Goal: Use online tool/utility: Utilize a website feature to perform a specific function

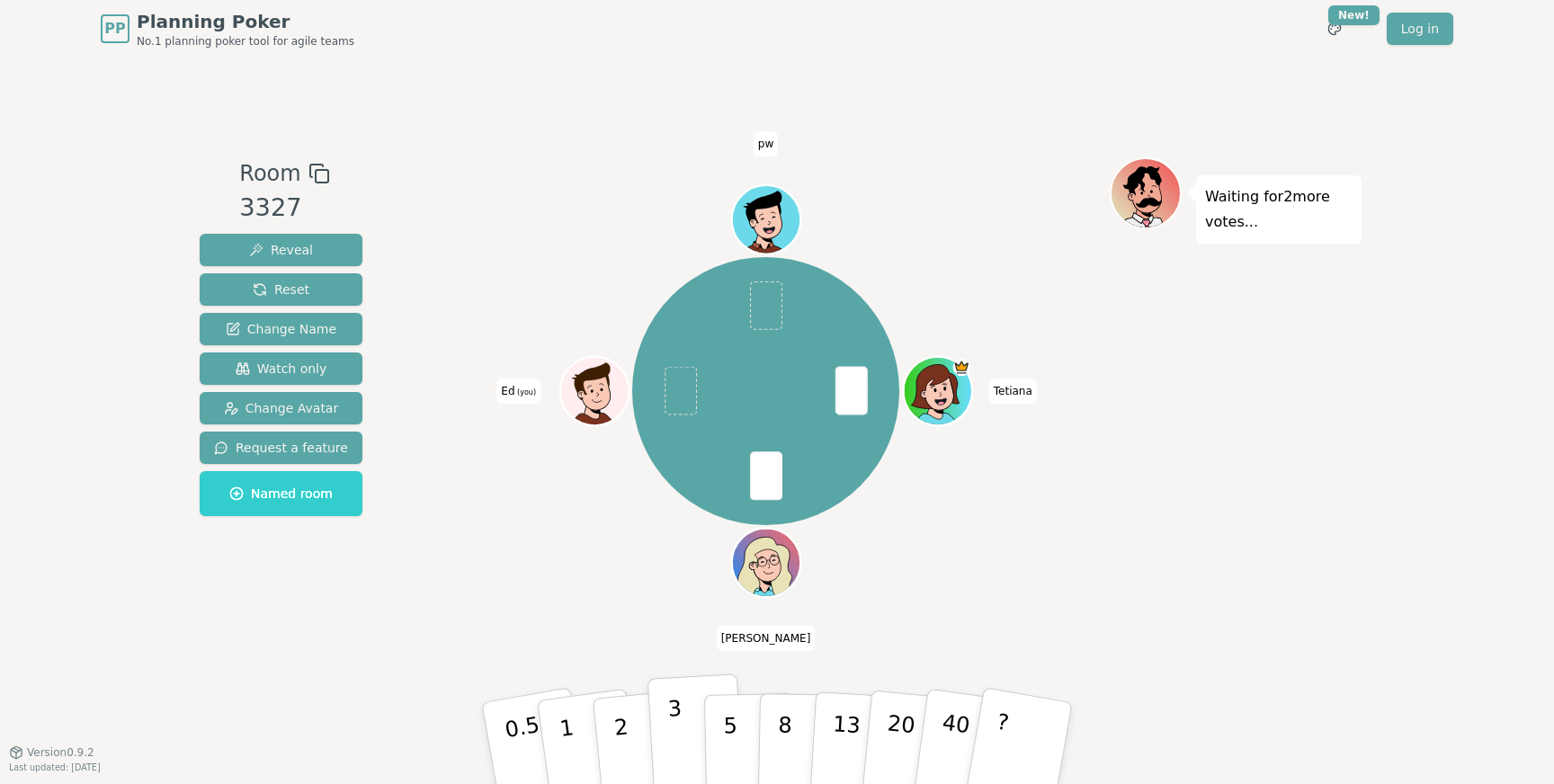
click at [662, 747] on button "3" at bounding box center [697, 743] width 98 height 141
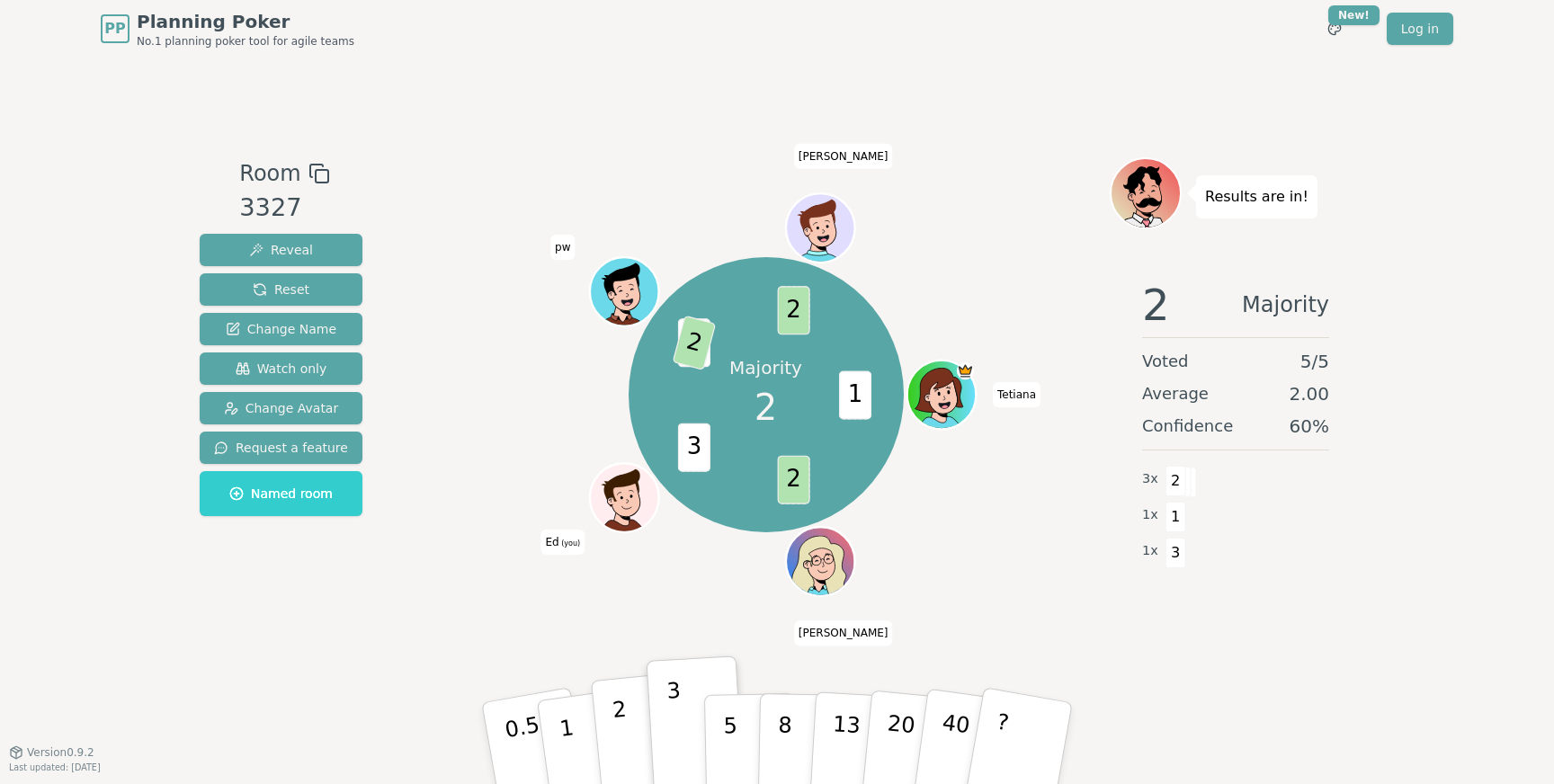
click at [620, 718] on p "2" at bounding box center [623, 746] width 24 height 98
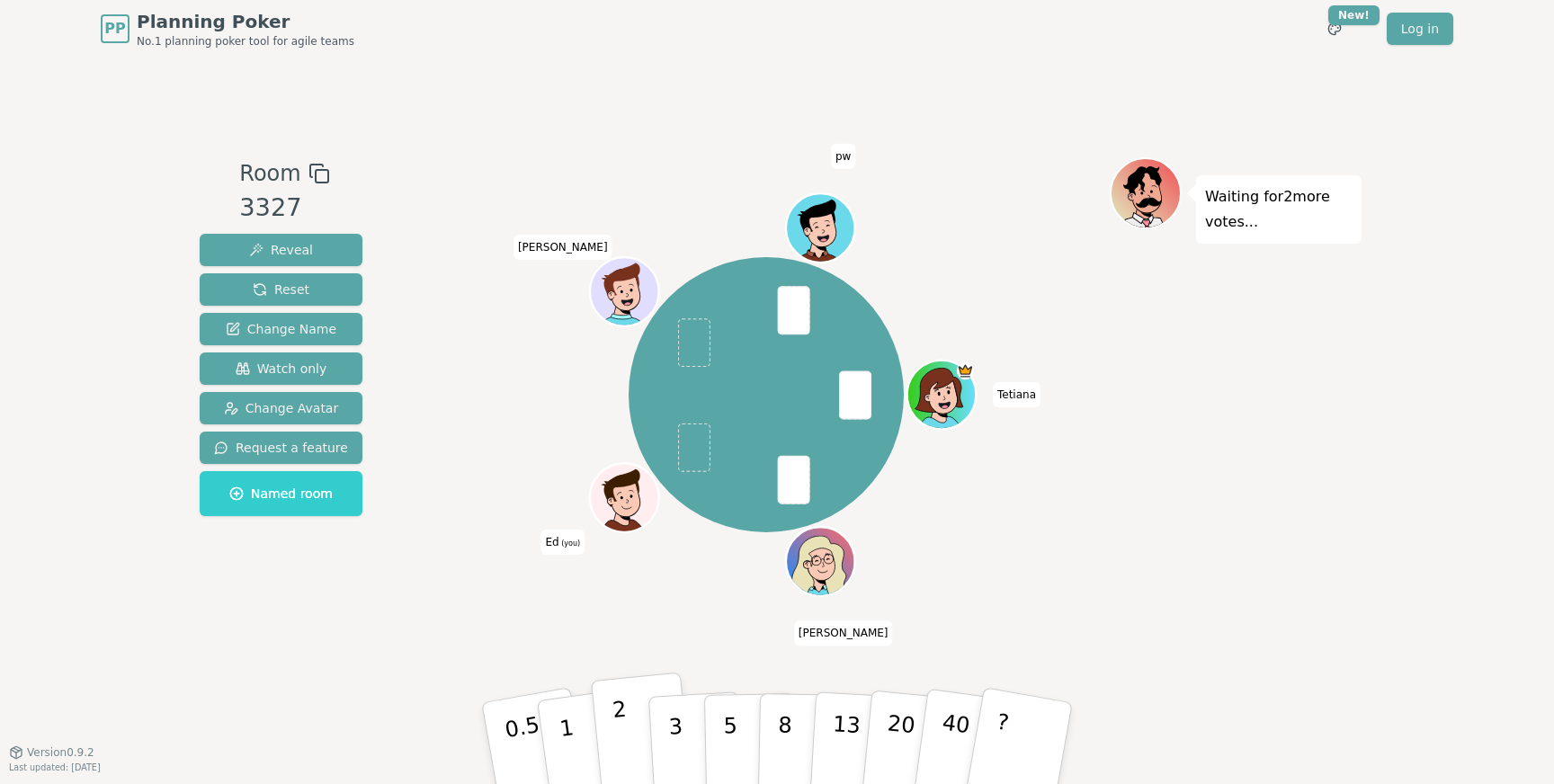
click at [606, 738] on button "2" at bounding box center [642, 743] width 103 height 143
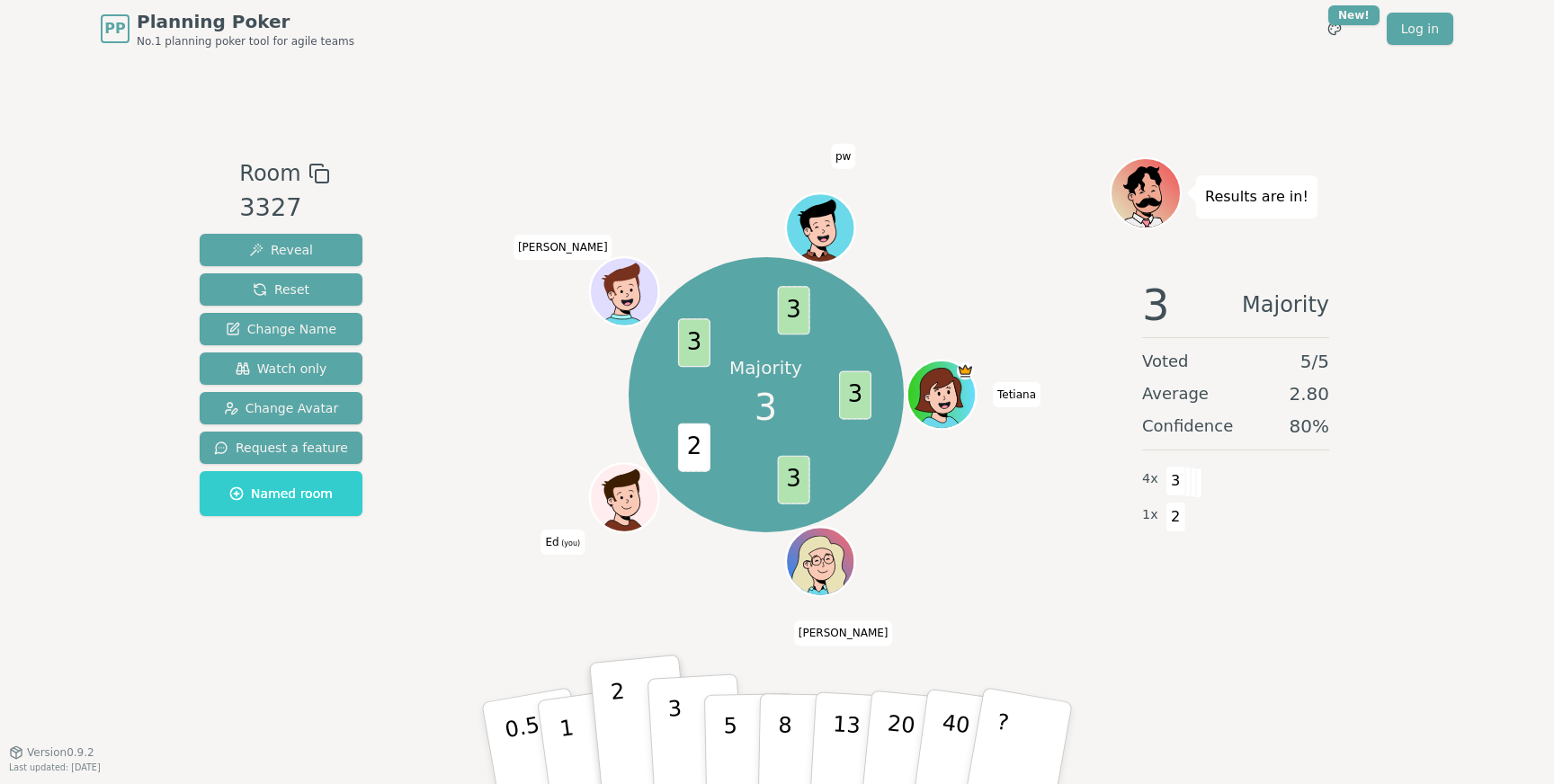
click at [670, 722] on p "3" at bounding box center [676, 745] width 20 height 98
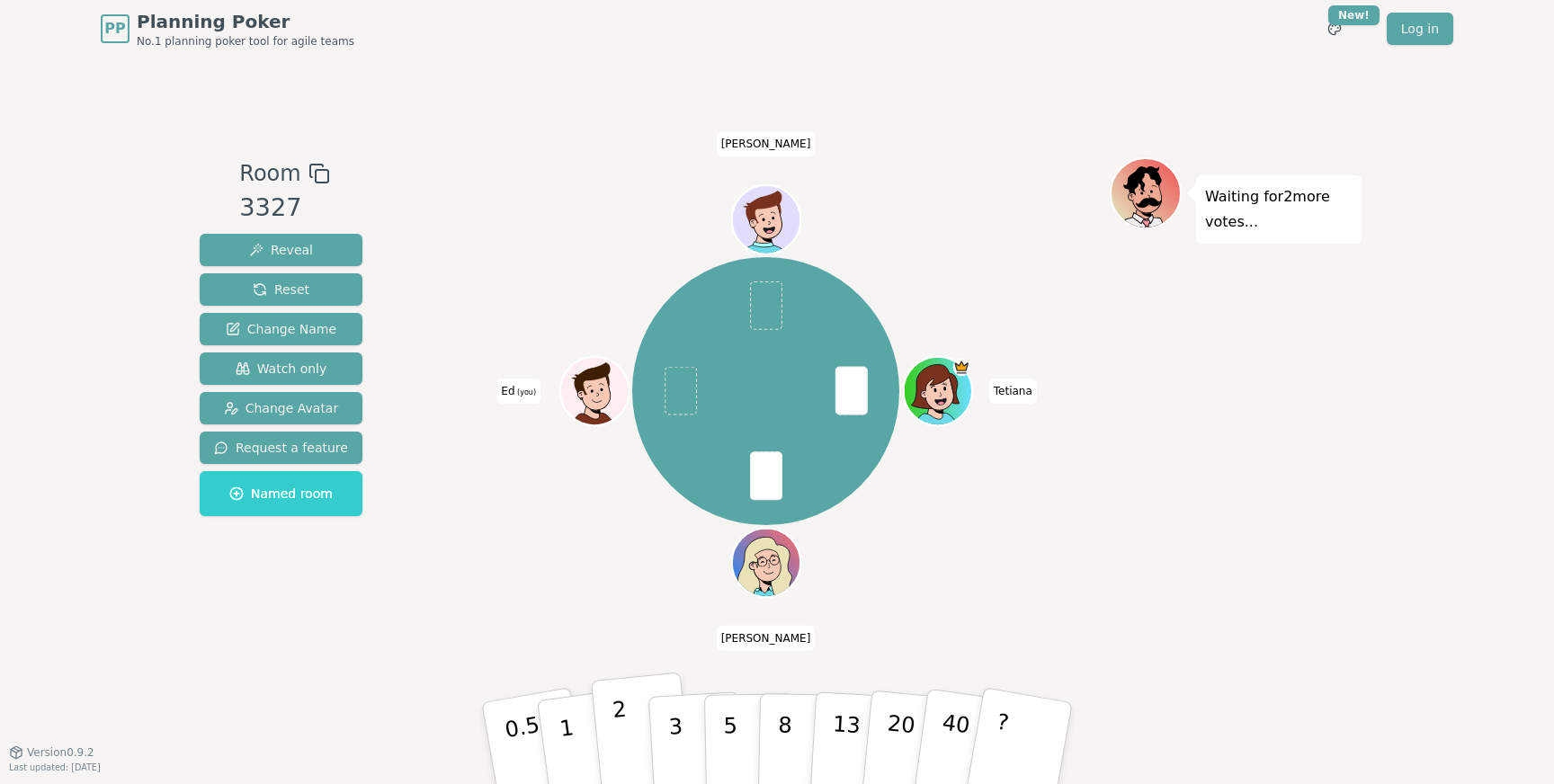
click at [609, 736] on button "2" at bounding box center [642, 743] width 103 height 143
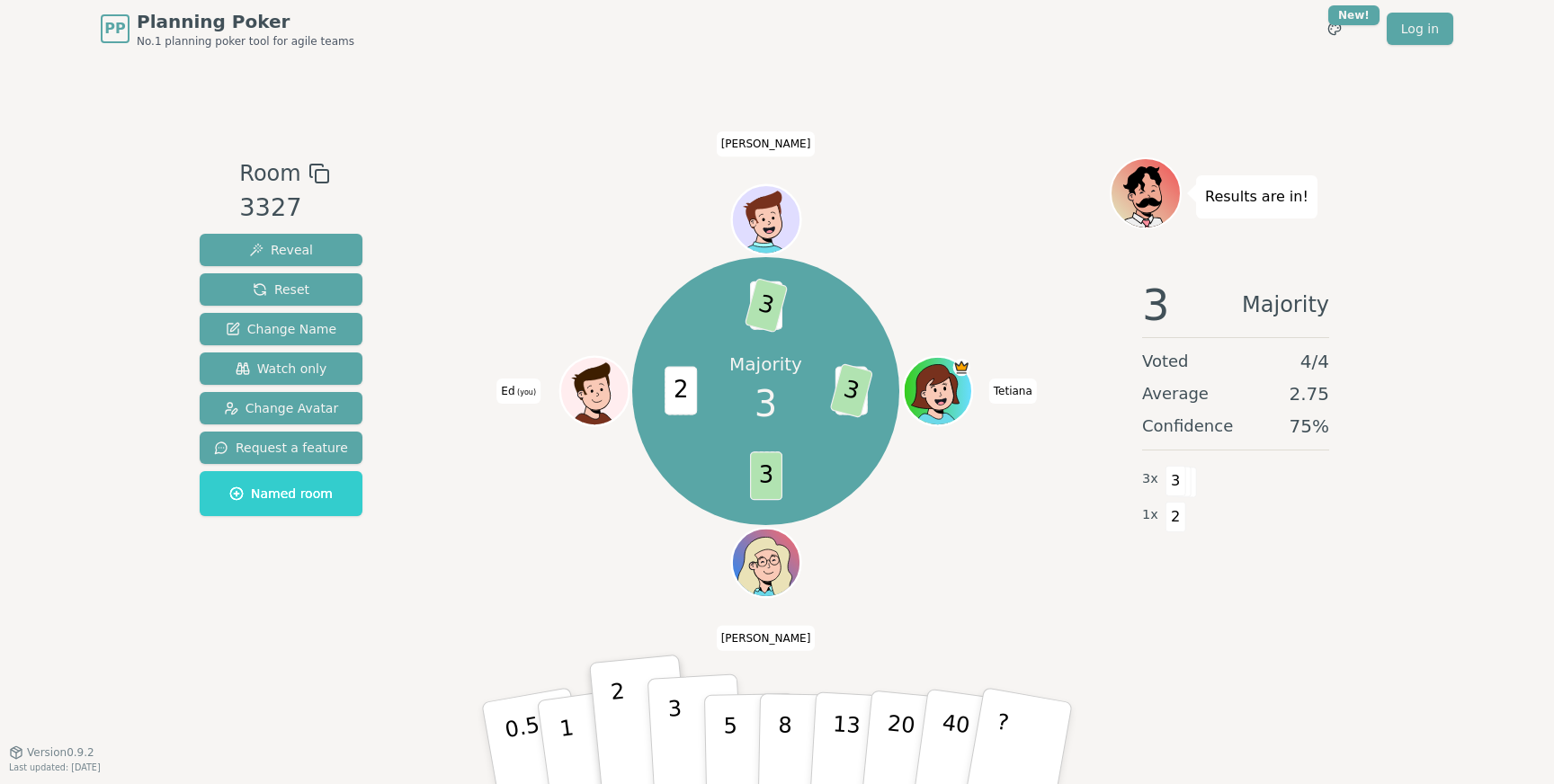
click at [667, 730] on button "3" at bounding box center [697, 743] width 98 height 141
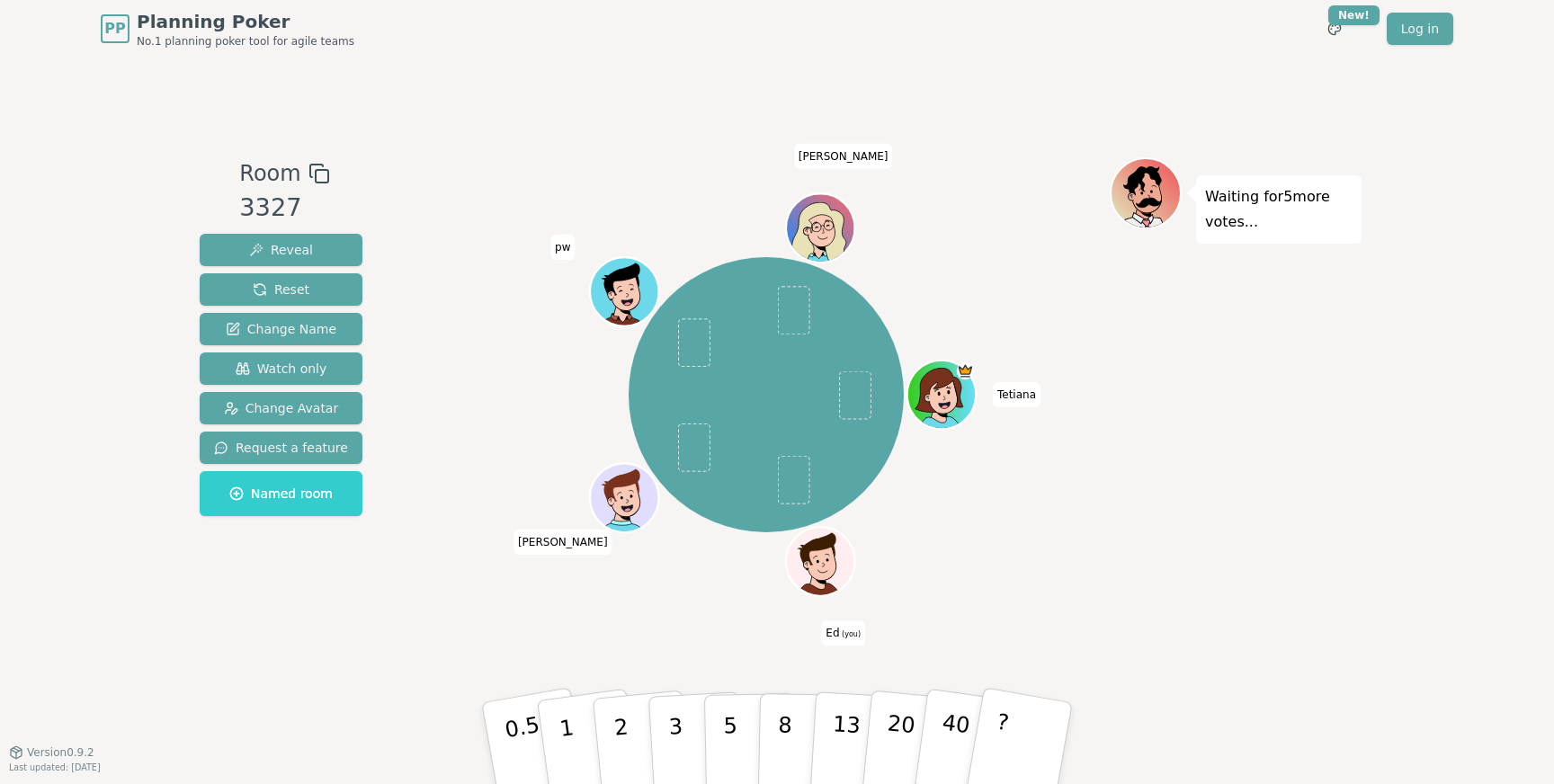
click at [705, 99] on div "Room 3327 Reveal Reset Change Name Watch only Change Avatar Request a feature N…" at bounding box center [777, 404] width 1170 height 694
click at [562, 727] on p "1" at bounding box center [569, 746] width 27 height 98
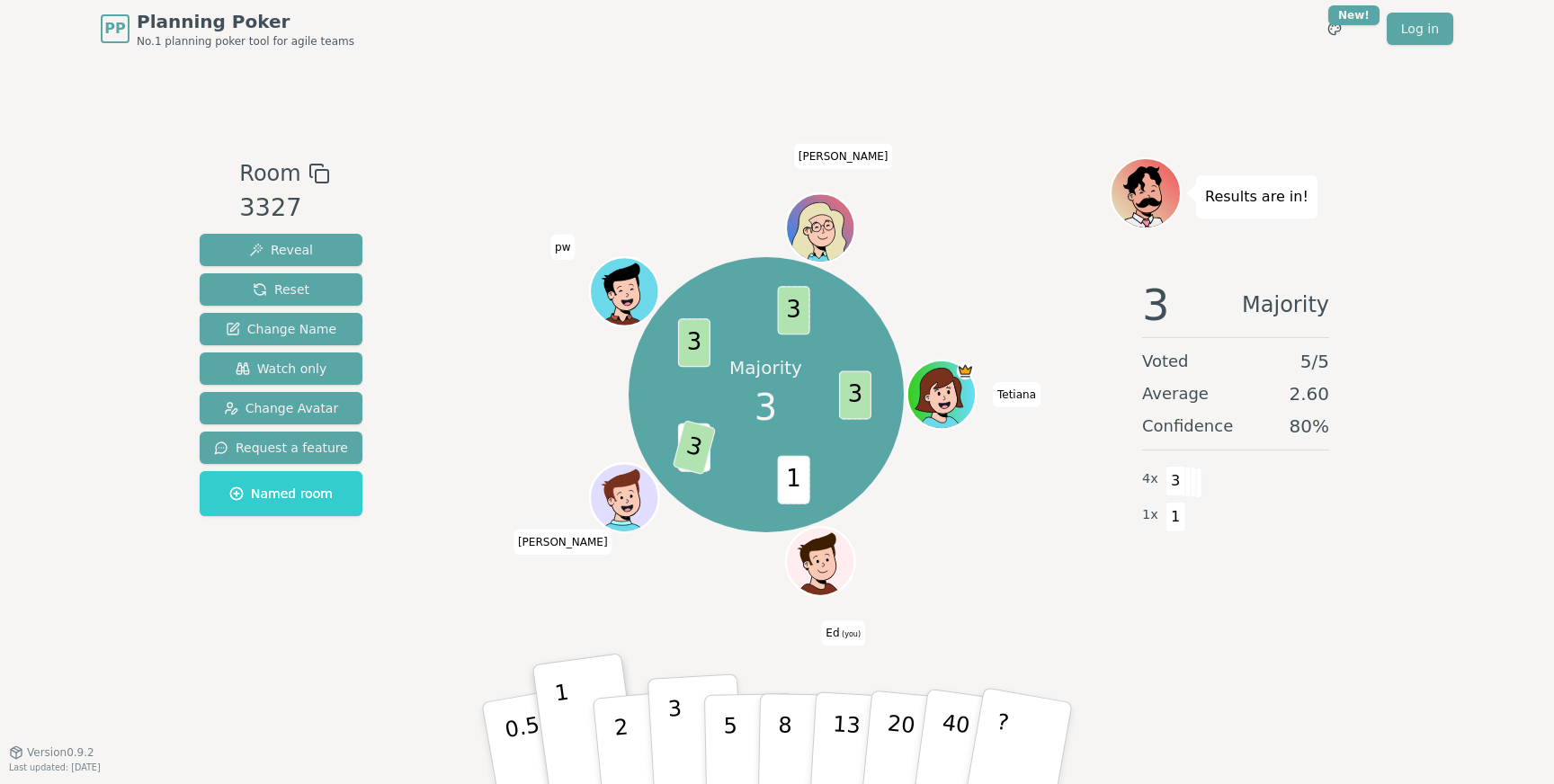
click at [667, 740] on button "3" at bounding box center [697, 743] width 98 height 141
